Goal: Task Accomplishment & Management: Use online tool/utility

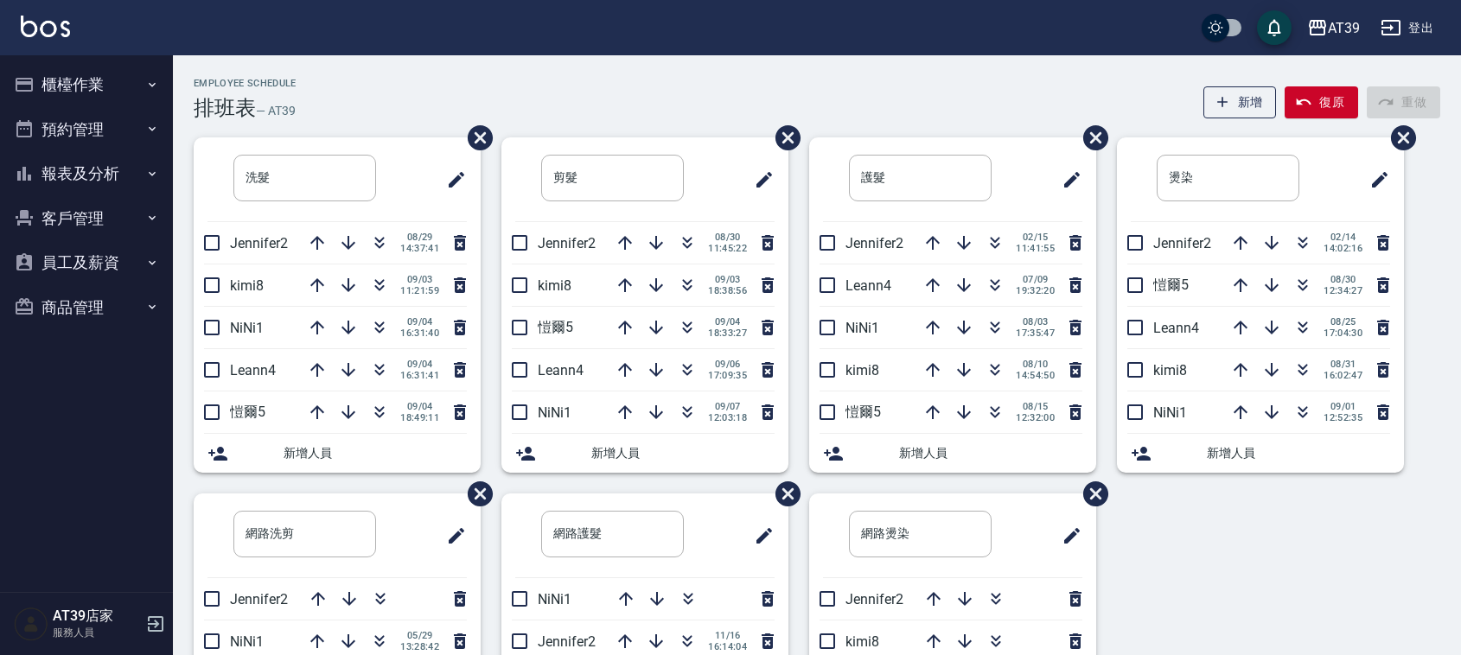
click at [61, 41] on div "AT39 登出" at bounding box center [730, 27] width 1461 height 55
click at [53, 30] on img at bounding box center [45, 27] width 49 height 22
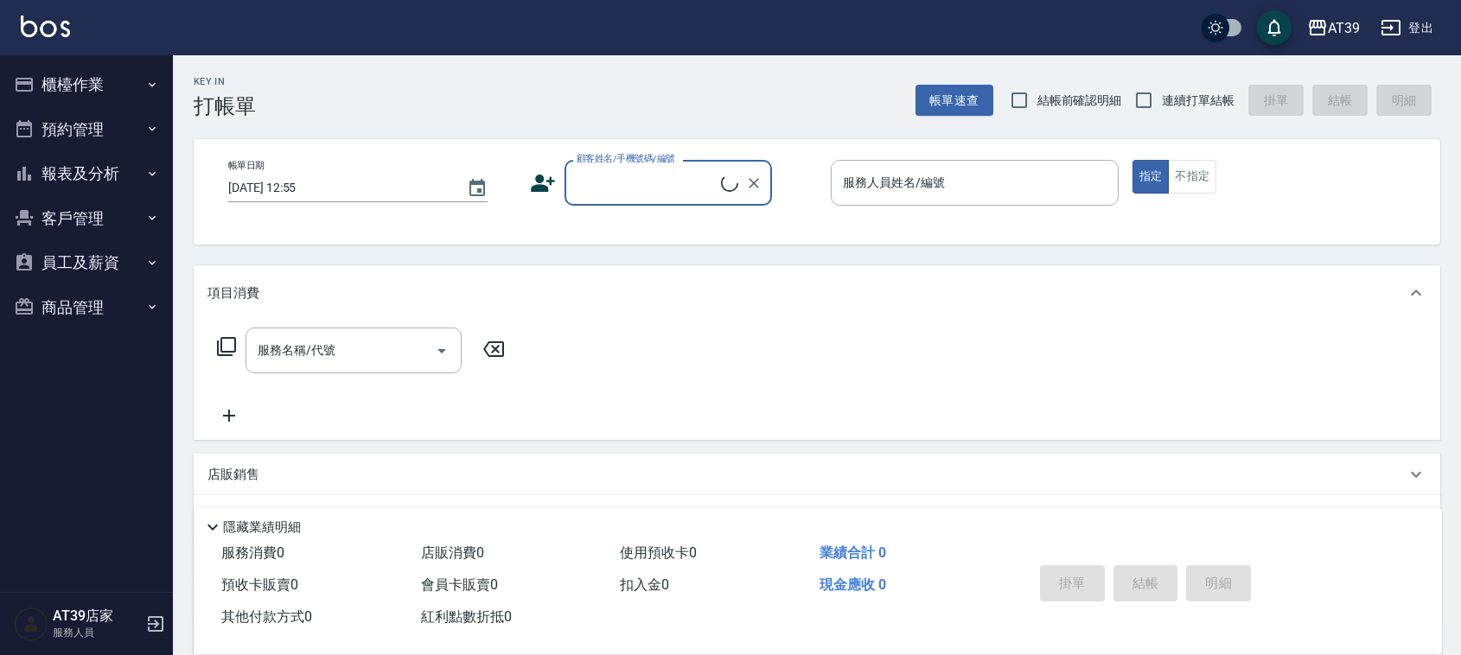
click at [83, 80] on button "櫃檯作業" at bounding box center [86, 84] width 159 height 45
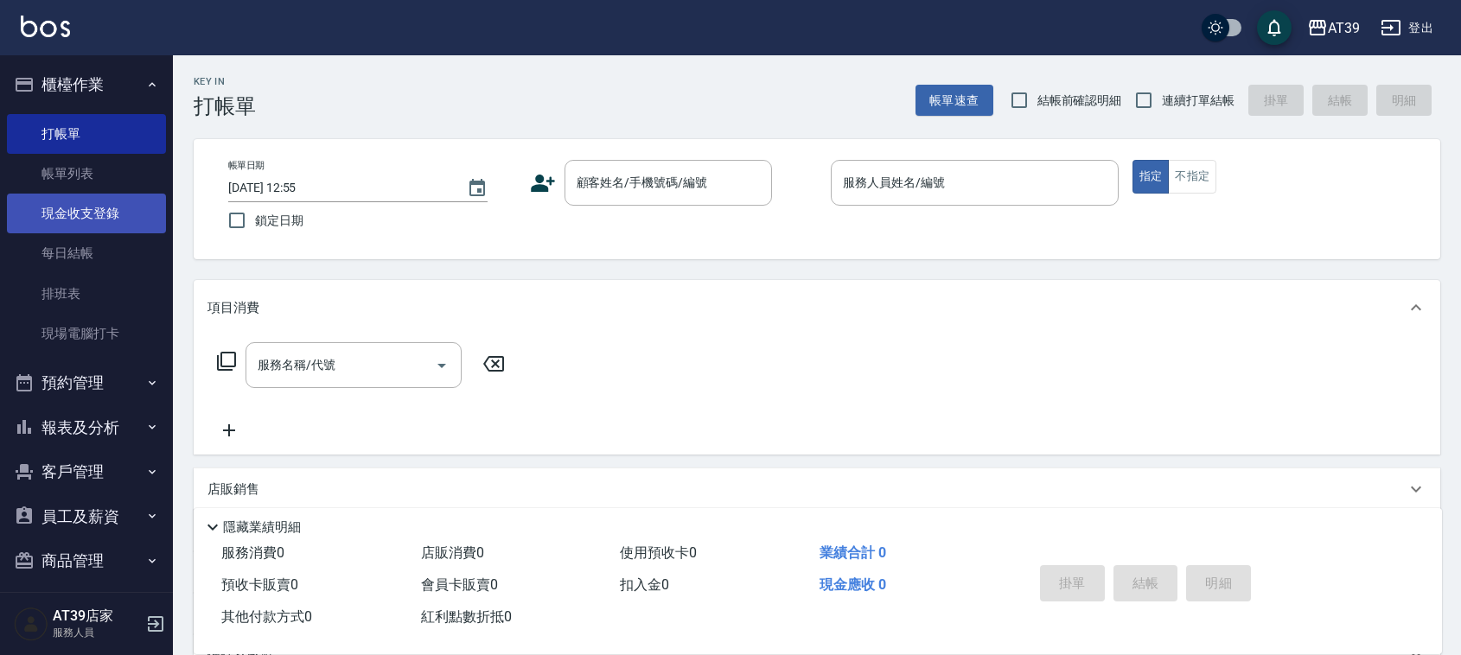
click at [96, 197] on link "現金收支登錄" at bounding box center [86, 214] width 159 height 40
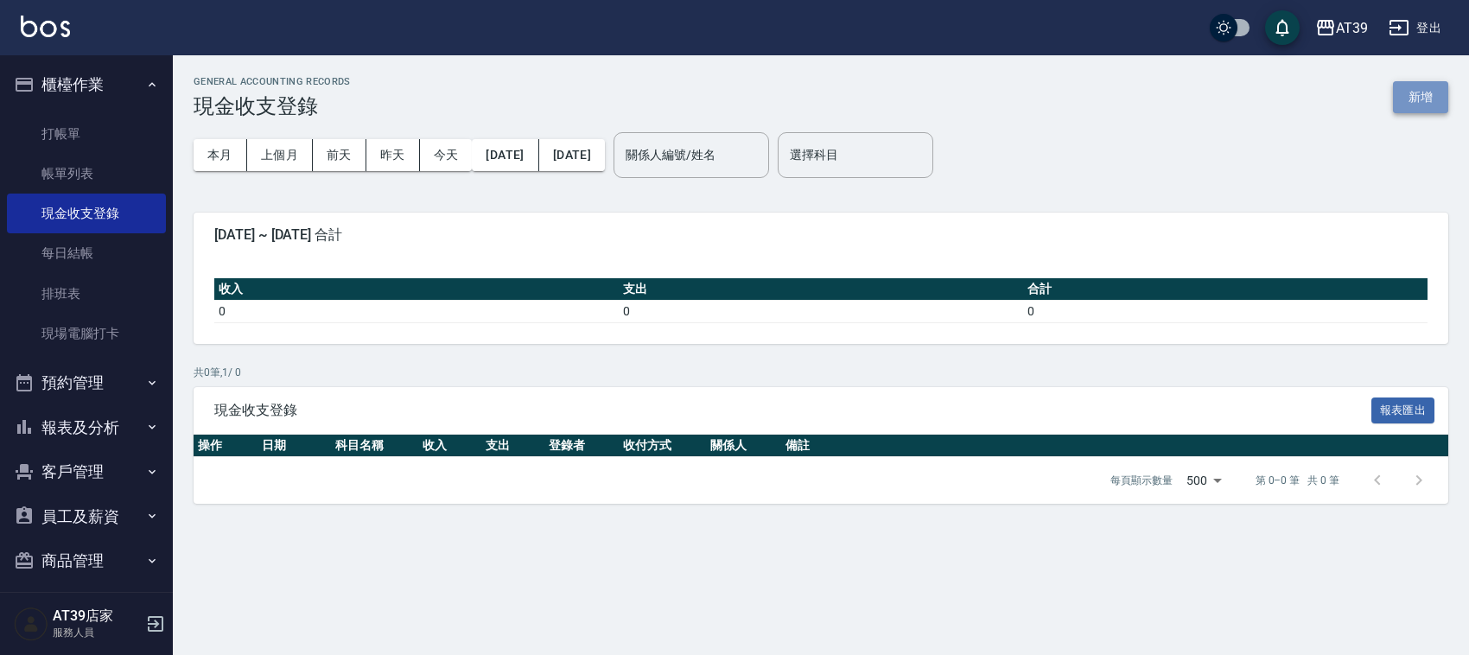
click at [1405, 104] on button "新增" at bounding box center [1420, 97] width 55 height 32
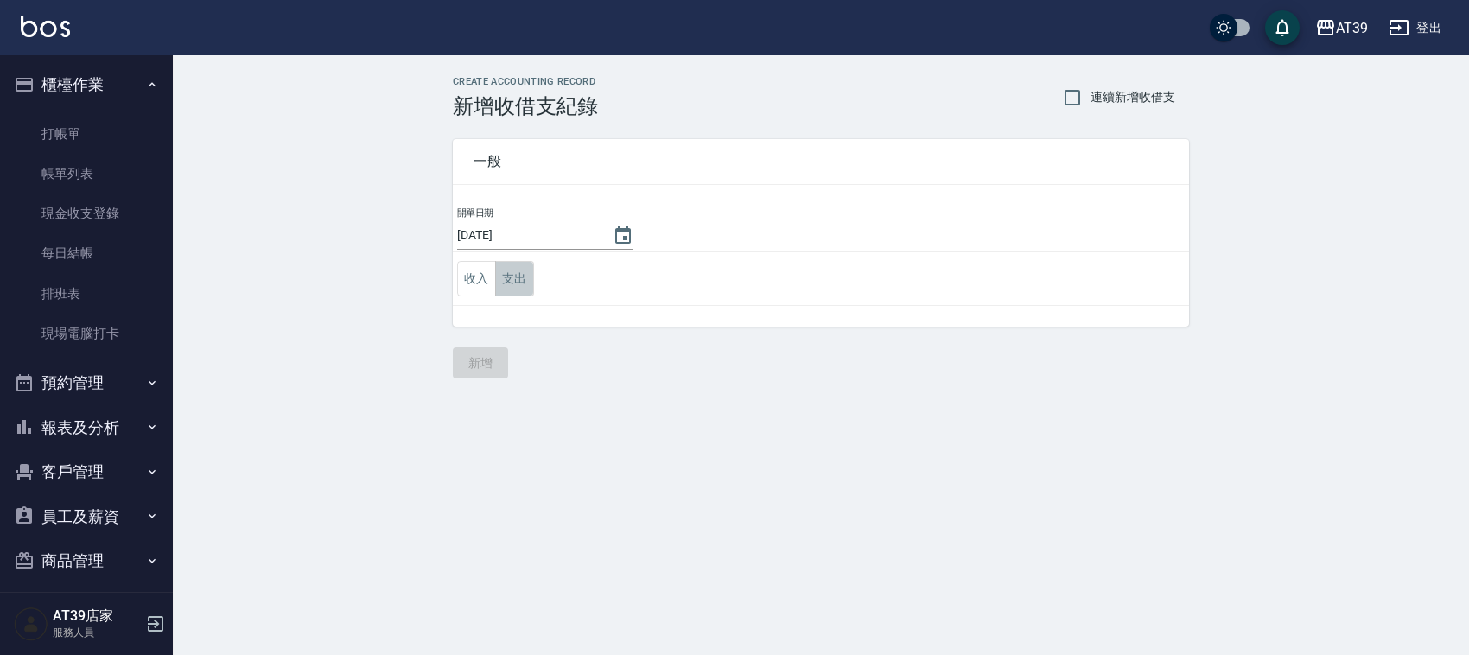
click at [526, 290] on button "支出" at bounding box center [514, 278] width 39 height 35
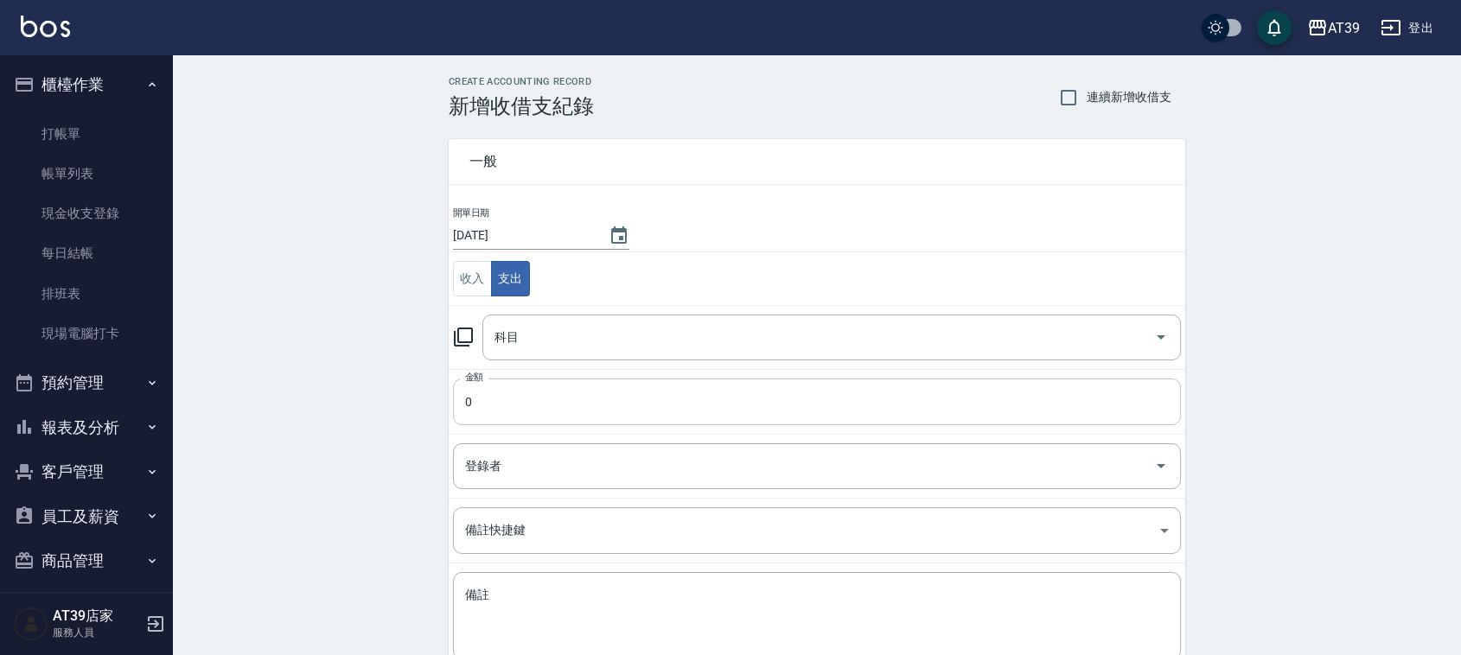
click at [474, 406] on input "0" at bounding box center [817, 402] width 728 height 47
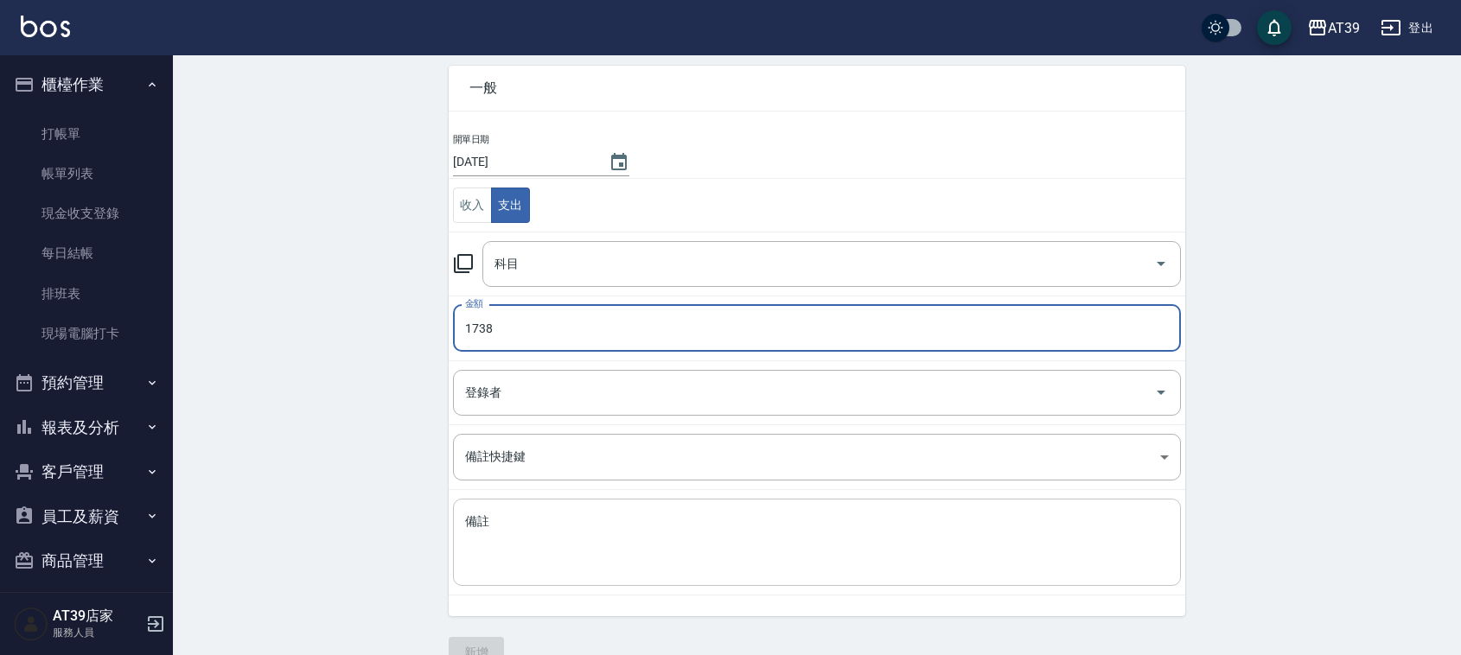
scroll to position [108, 0]
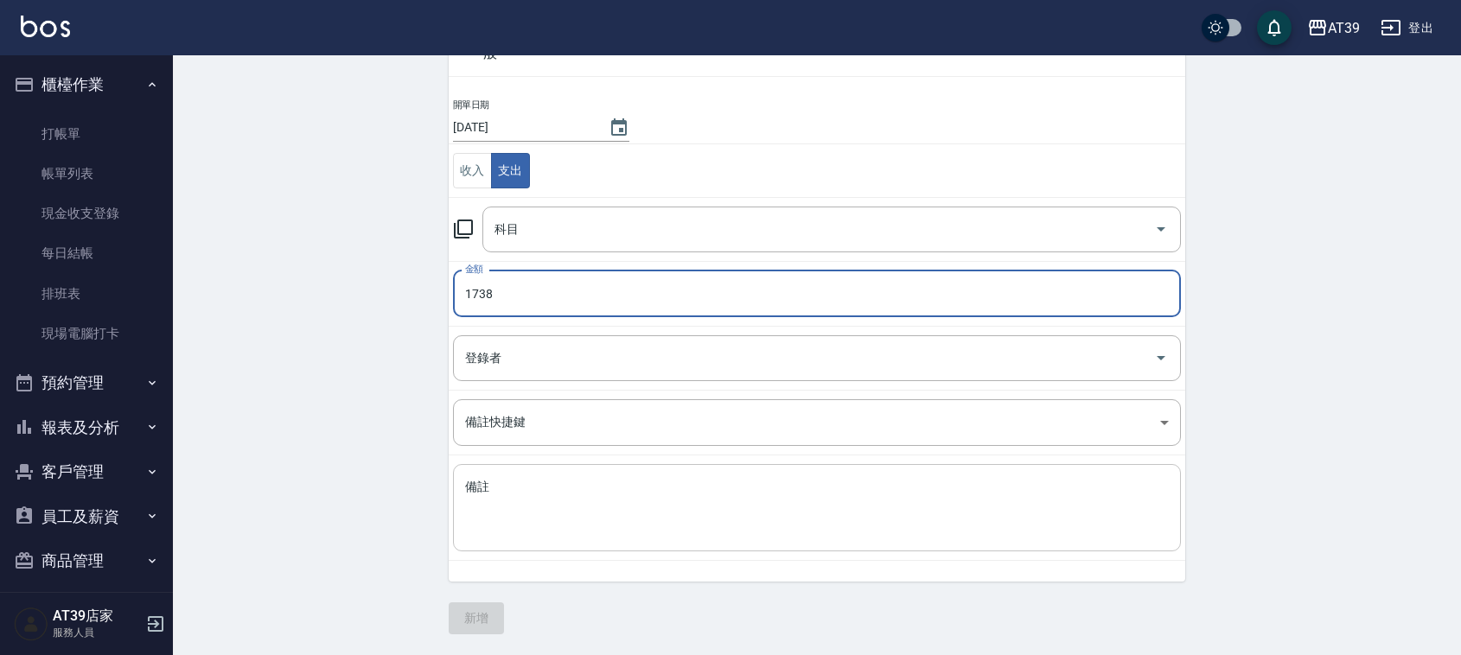
type input "1738"
click at [582, 503] on textarea "備註" at bounding box center [817, 508] width 704 height 59
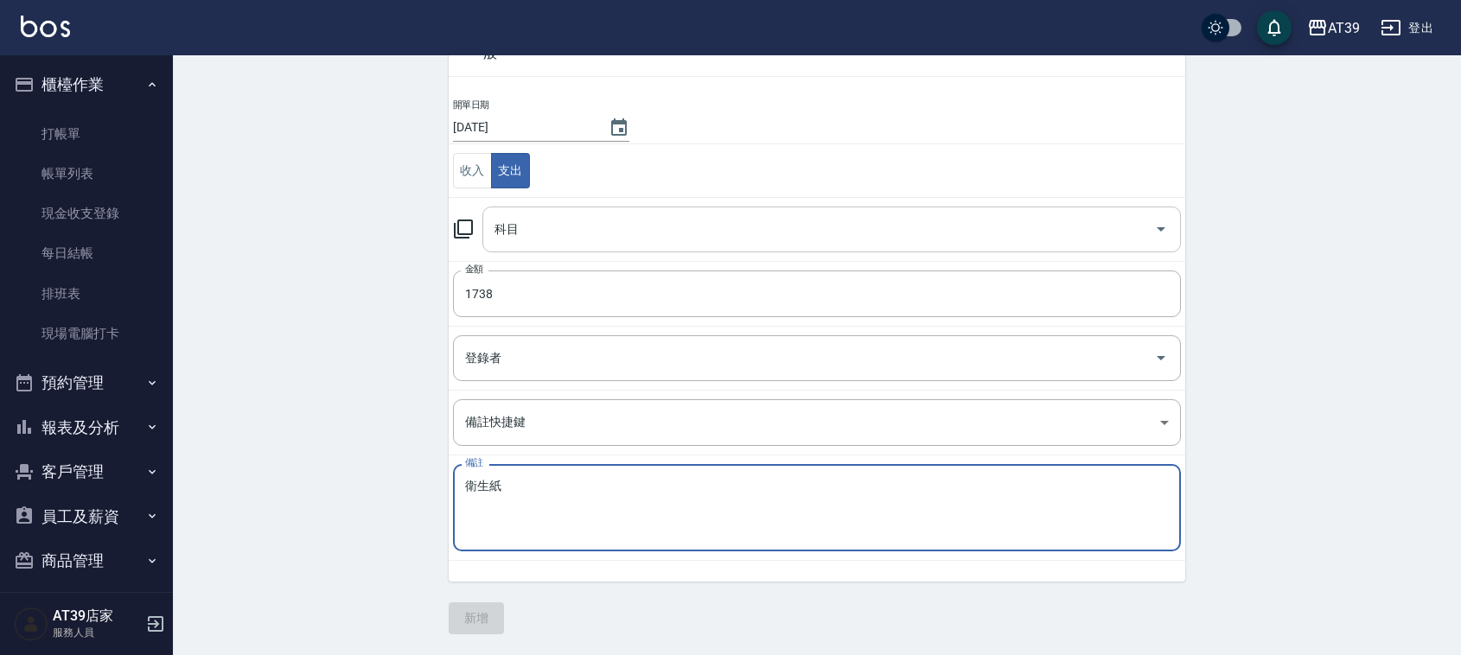
click at [640, 251] on div "科目" at bounding box center [831, 230] width 698 height 46
type textarea "衛生紙"
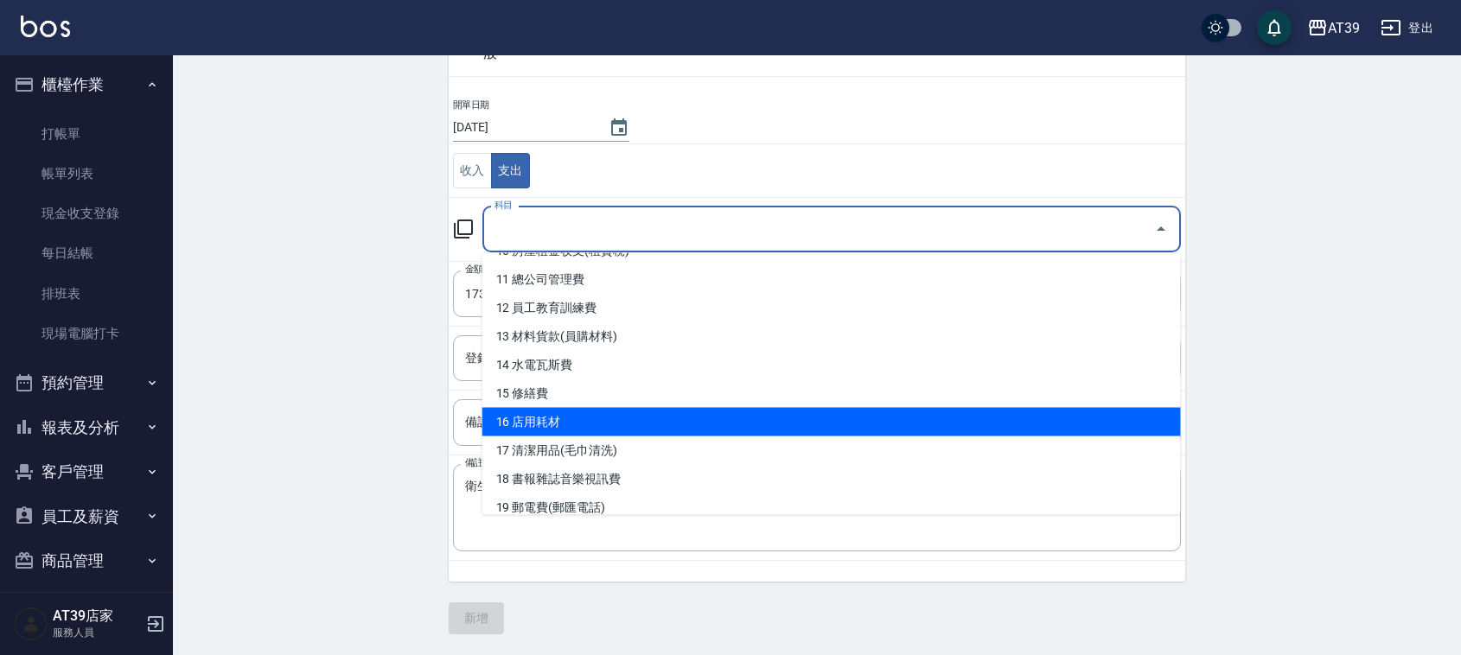
scroll to position [324, 0]
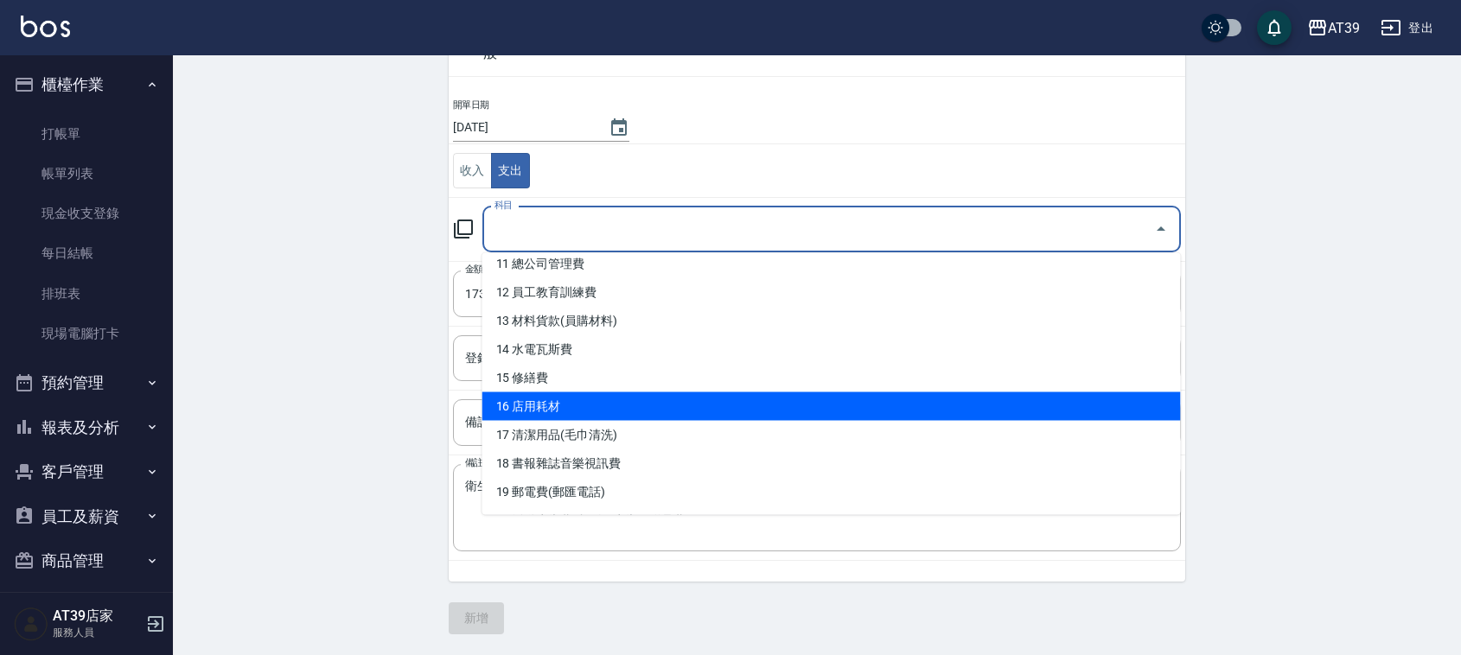
click at [658, 411] on li "16 店用耗材" at bounding box center [831, 406] width 698 height 29
type input "16 店用耗材"
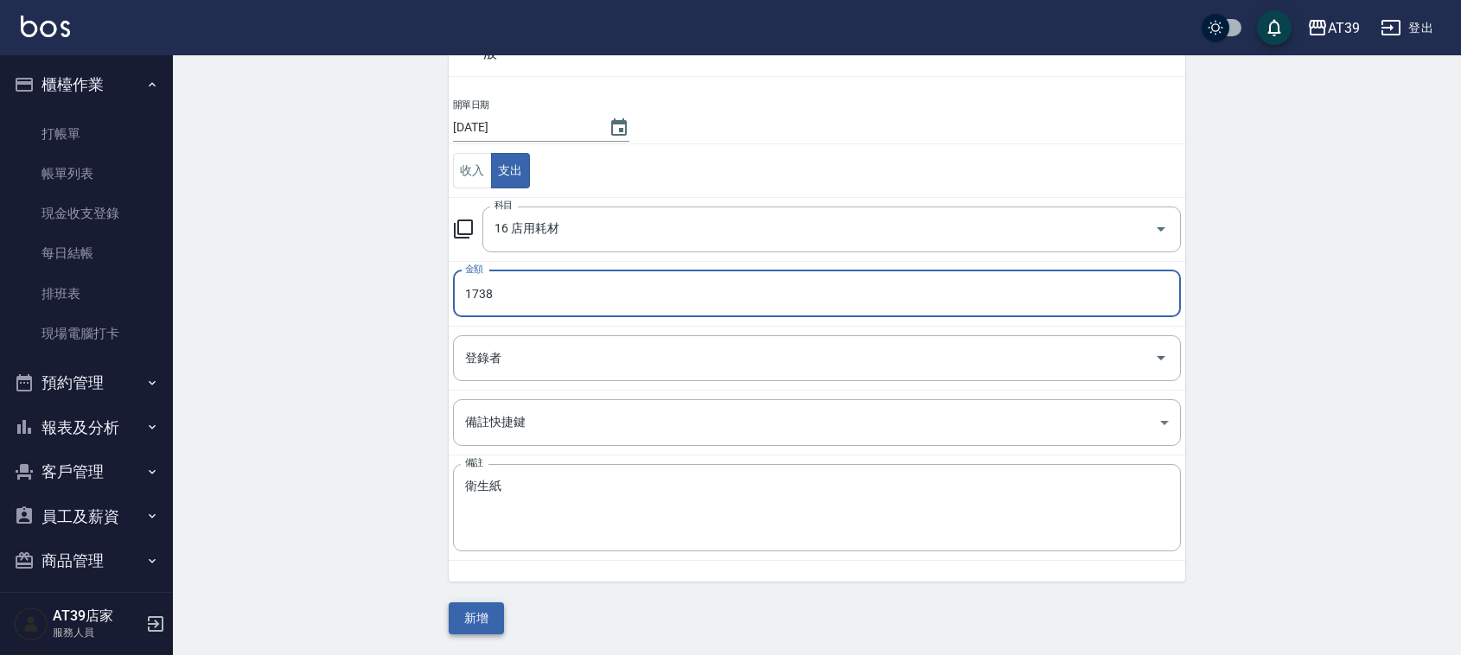
click at [487, 614] on button "新增" at bounding box center [476, 618] width 55 height 32
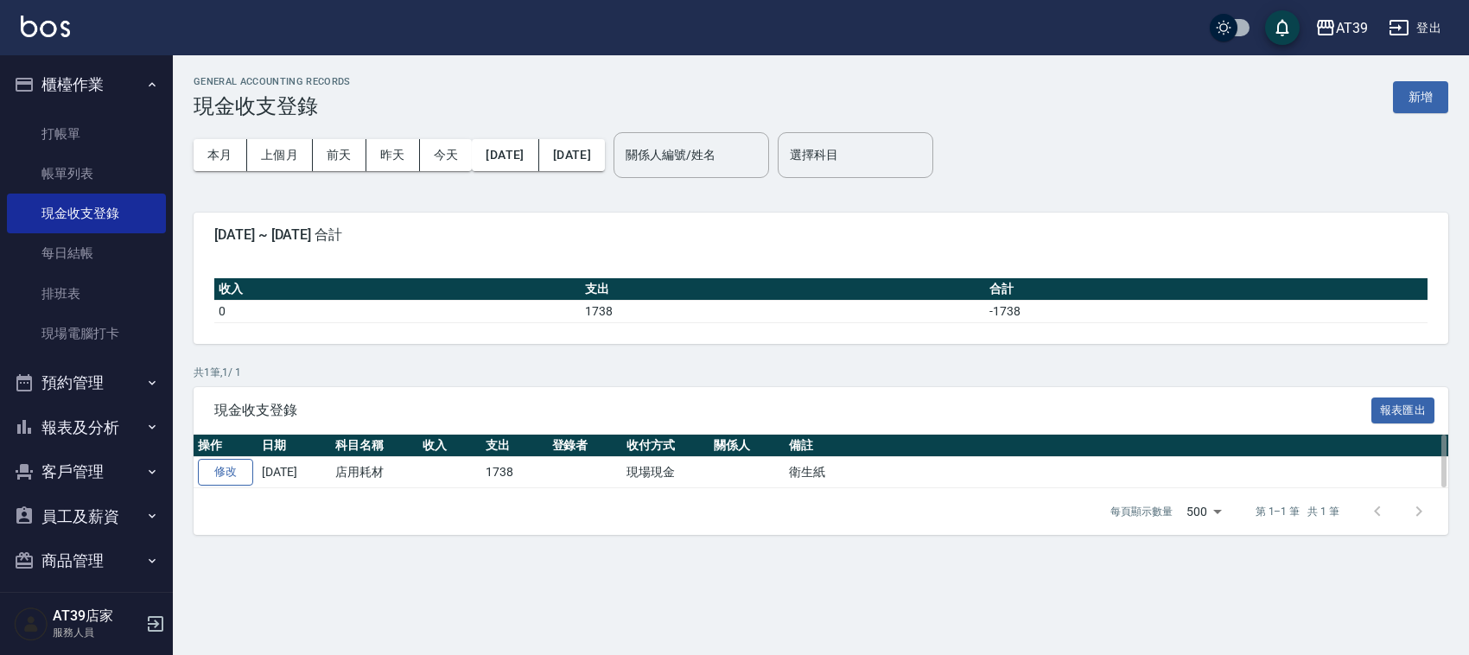
click at [225, 469] on link "修改" at bounding box center [225, 472] width 55 height 27
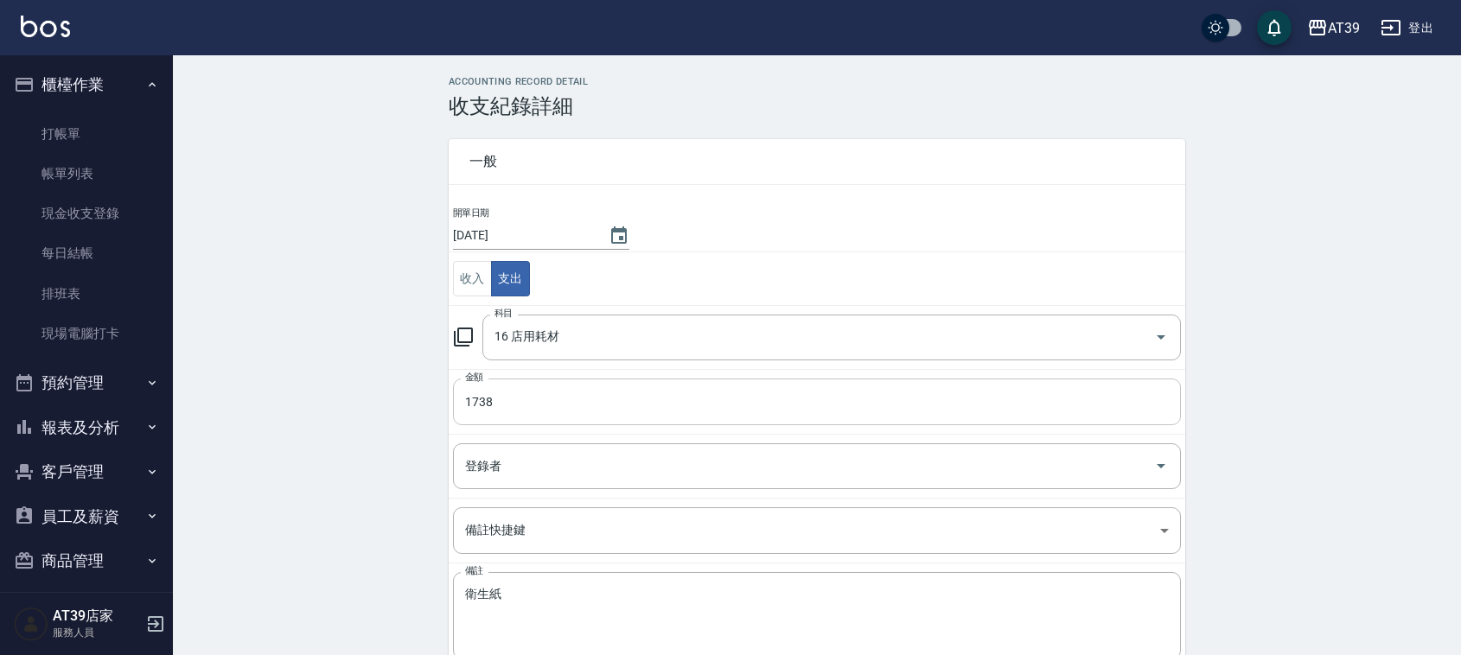
click at [480, 403] on input "1738" at bounding box center [817, 402] width 728 height 47
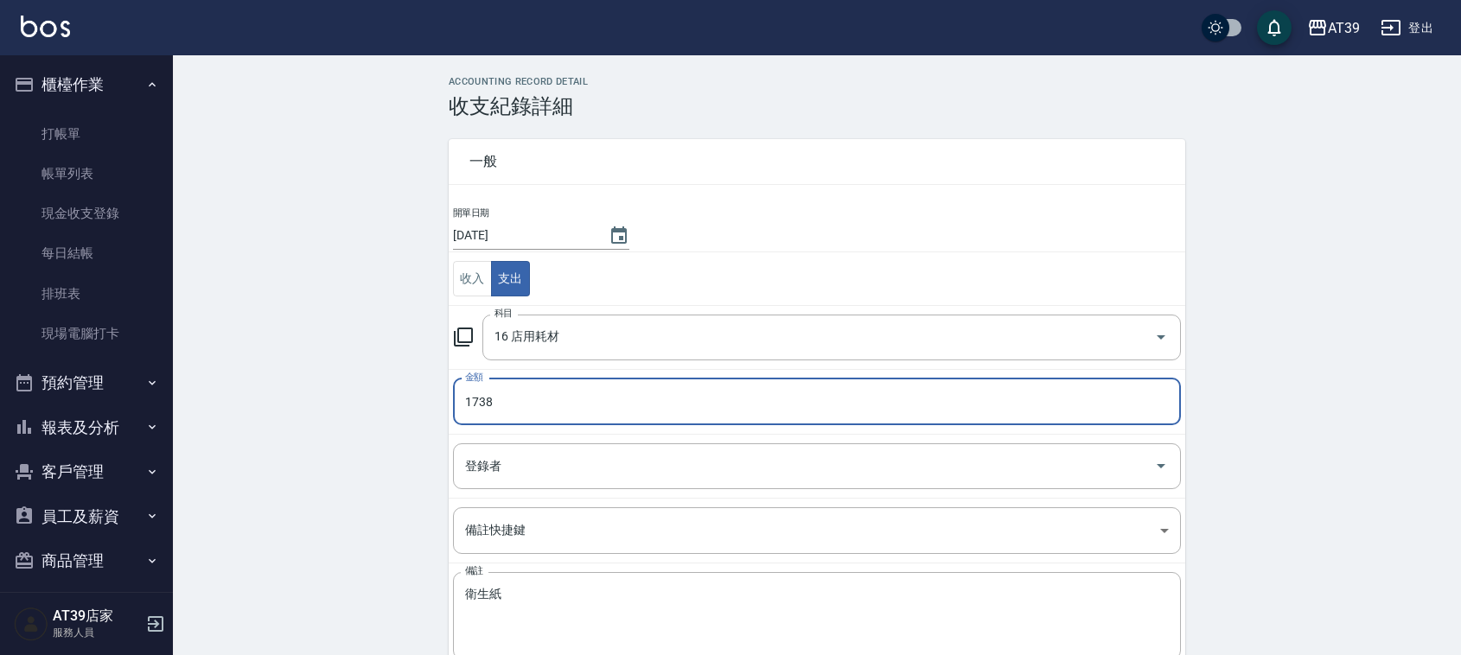
click at [489, 399] on input "1738" at bounding box center [817, 402] width 728 height 47
click at [484, 406] on input "1738" at bounding box center [817, 402] width 728 height 47
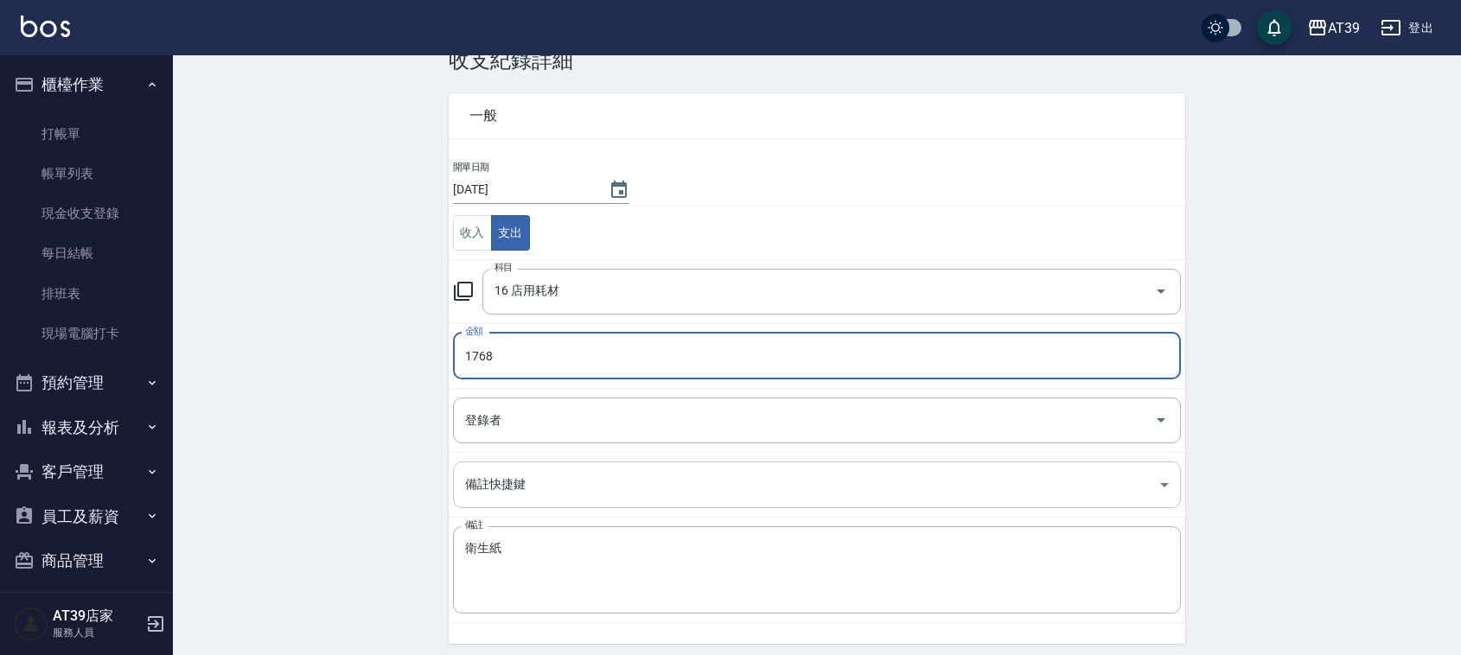
scroll to position [88, 0]
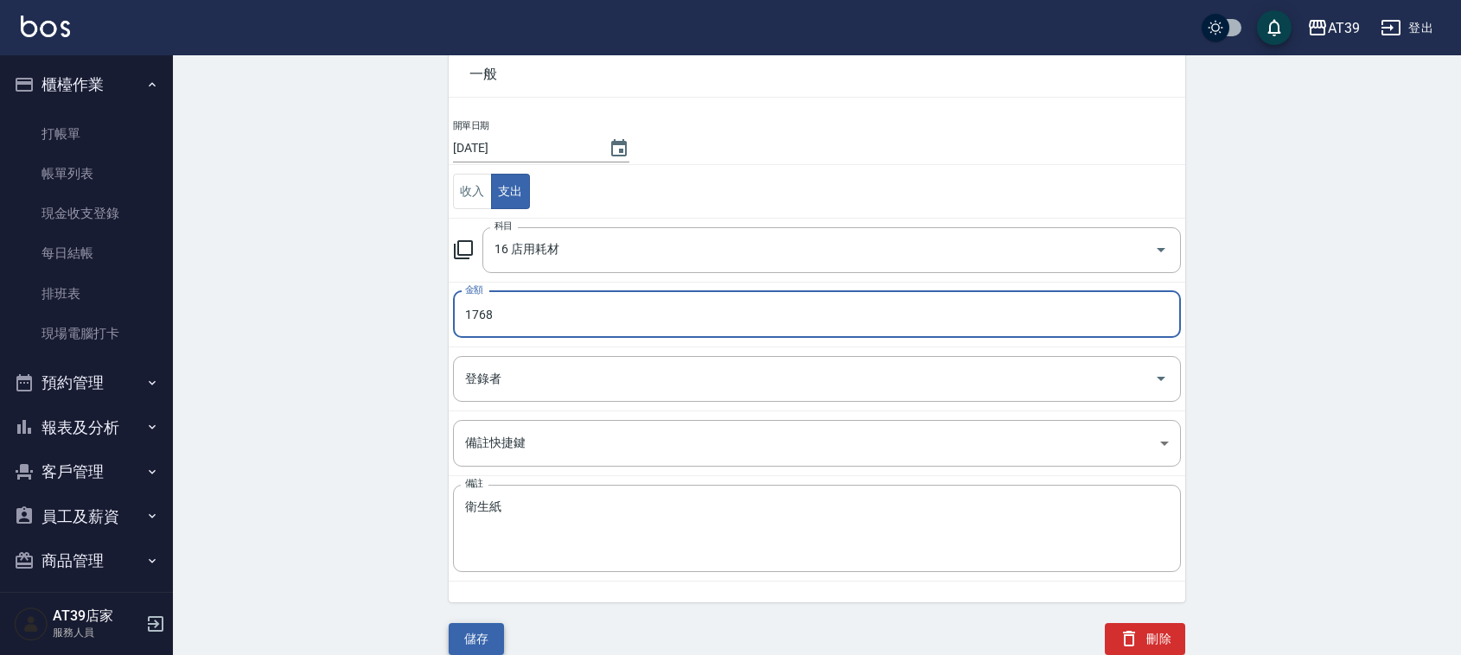
type input "1768"
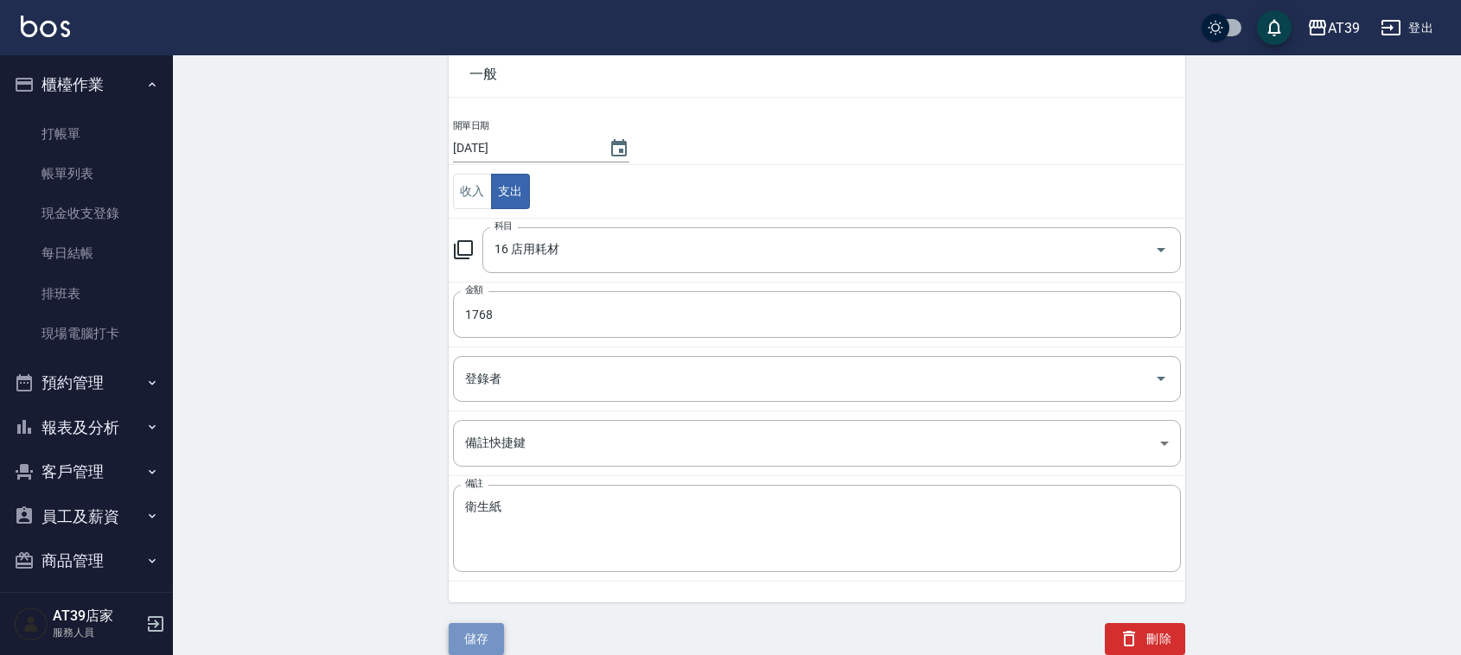
click at [478, 629] on button "儲存" at bounding box center [476, 639] width 55 height 32
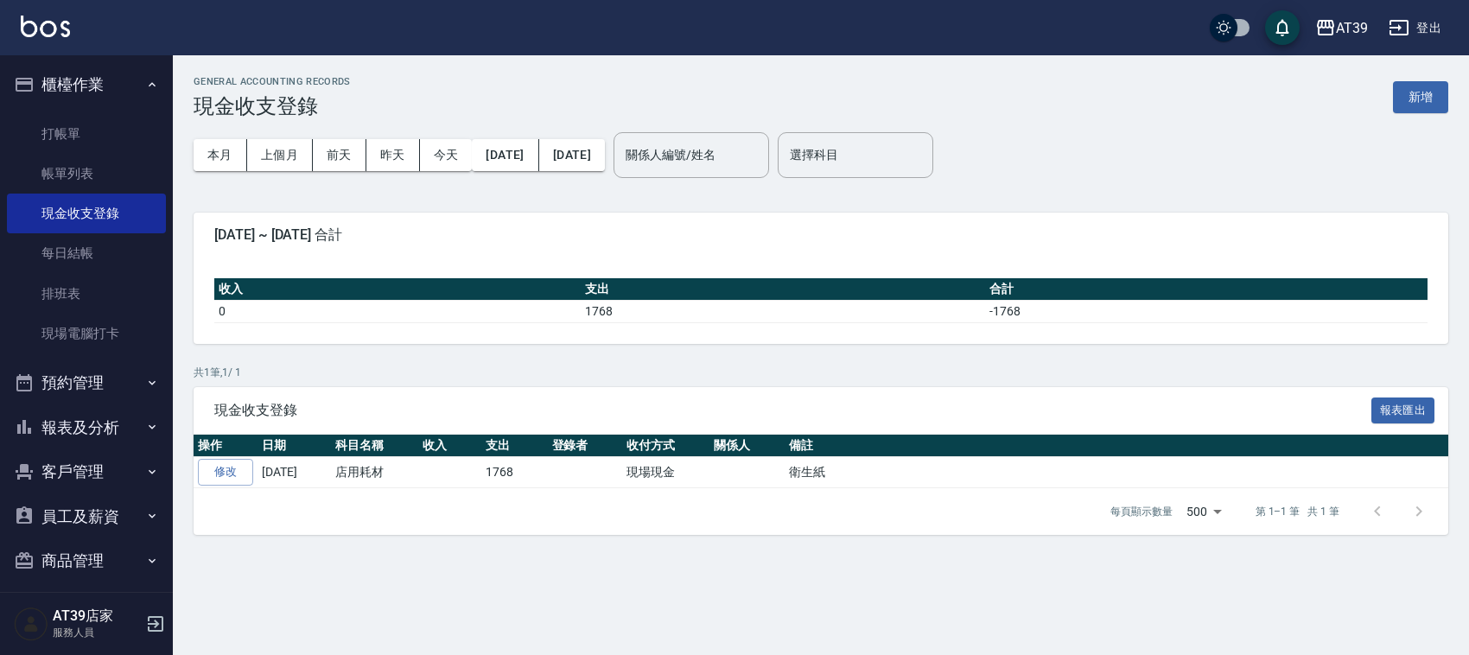
click at [50, 29] on img at bounding box center [45, 27] width 49 height 22
